Goal: Information Seeking & Learning: Learn about a topic

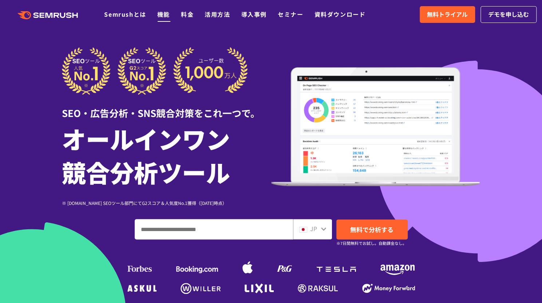
click at [165, 15] on link "機能" at bounding box center [163, 14] width 13 height 9
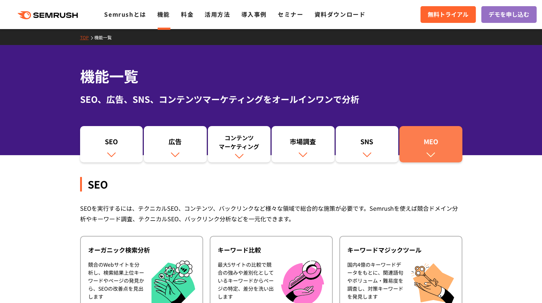
click at [450, 149] on div "MEO" at bounding box center [431, 143] width 56 height 12
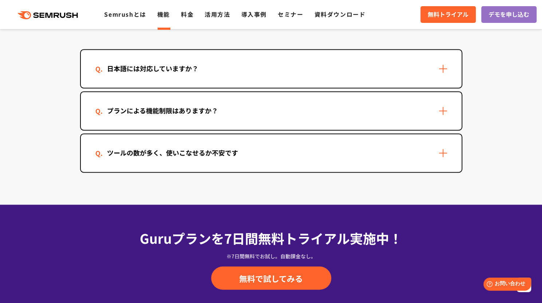
scroll to position [2116, 0]
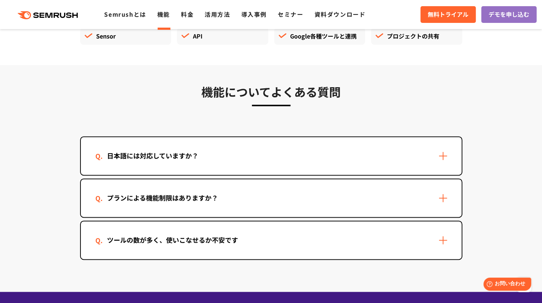
click at [434, 159] on div "日本語には対応していますか？" at bounding box center [271, 156] width 380 height 38
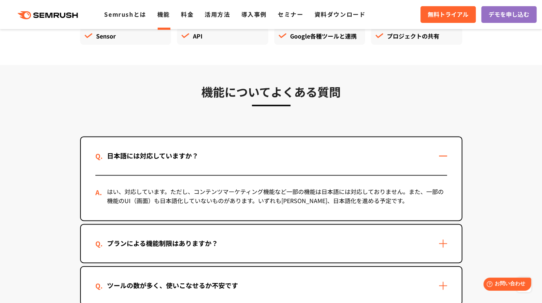
click at [434, 159] on div "日本語には対応していますか？" at bounding box center [271, 156] width 380 height 38
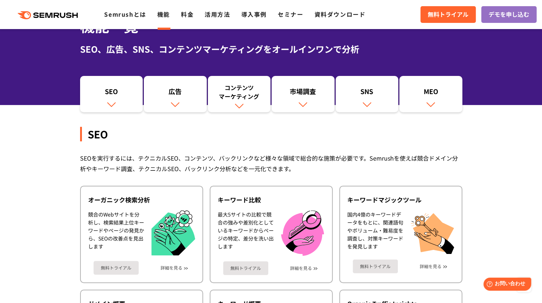
scroll to position [0, 0]
